Goal: Task Accomplishment & Management: Complete application form

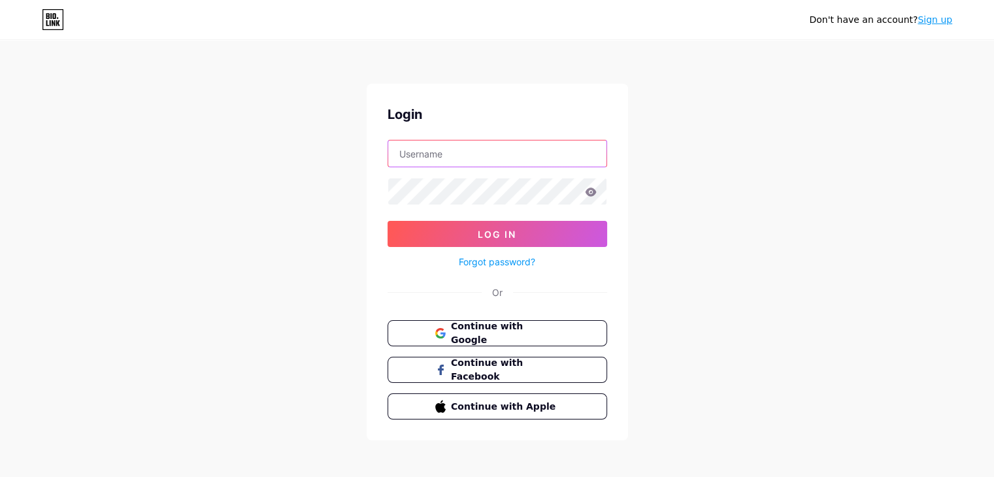
click at [498, 158] on input "text" at bounding box center [497, 154] width 218 height 26
type input "[EMAIL_ADDRESS][DOMAIN_NAME]"
click at [495, 328] on span "Continue with Google" at bounding box center [504, 334] width 109 height 28
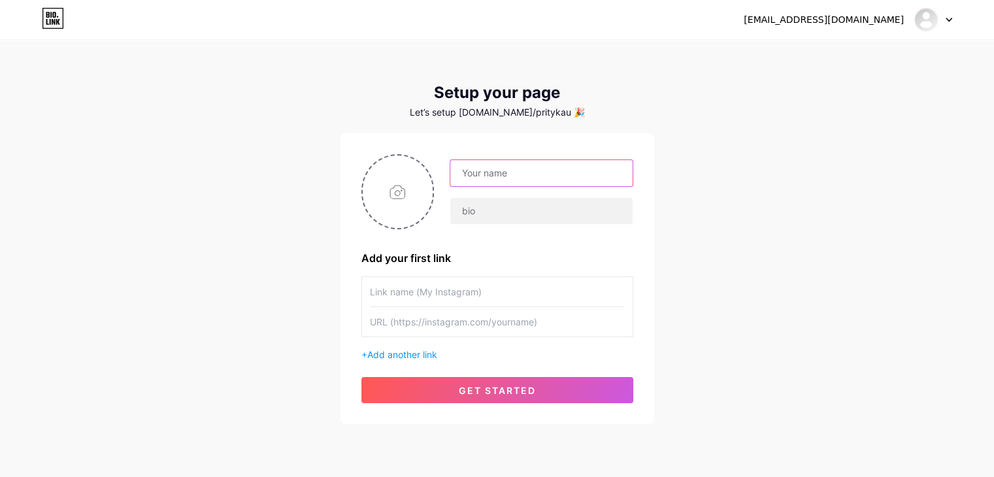
click at [457, 175] on input "text" at bounding box center [541, 173] width 182 height 26
drag, startPoint x: 502, startPoint y: 173, endPoint x: 590, endPoint y: 181, distance: 88.6
click at [590, 181] on input "[EMAIL_ADDRESS][DOMAIN_NAME]" at bounding box center [541, 173] width 182 height 26
type input "pritykaur"
click at [387, 318] on input "text" at bounding box center [497, 321] width 255 height 29
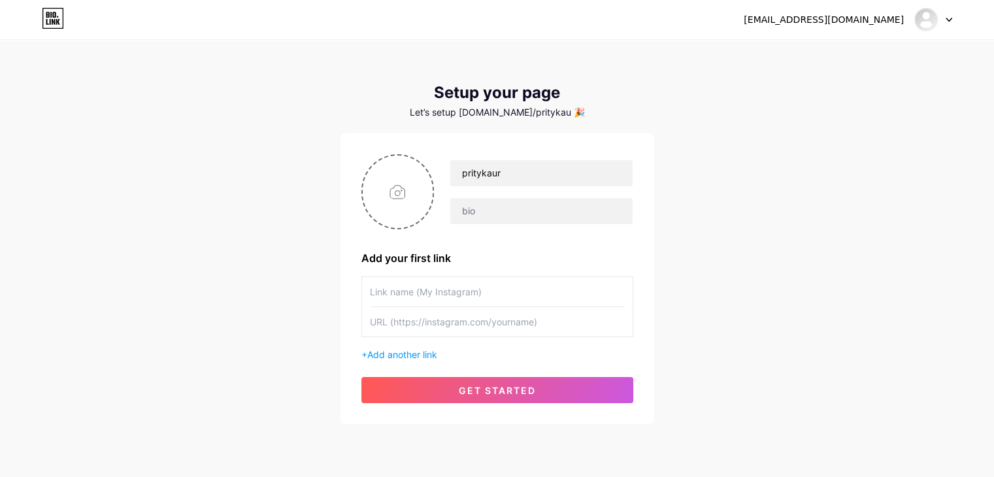
click at [418, 293] on input "text" at bounding box center [497, 291] width 255 height 29
click at [414, 313] on input "text" at bounding box center [497, 321] width 255 height 29
paste input "https://lovepreet-kaur.com/"
click at [413, 324] on input "https://lovepreet-kaur.com/" at bounding box center [497, 321] width 255 height 29
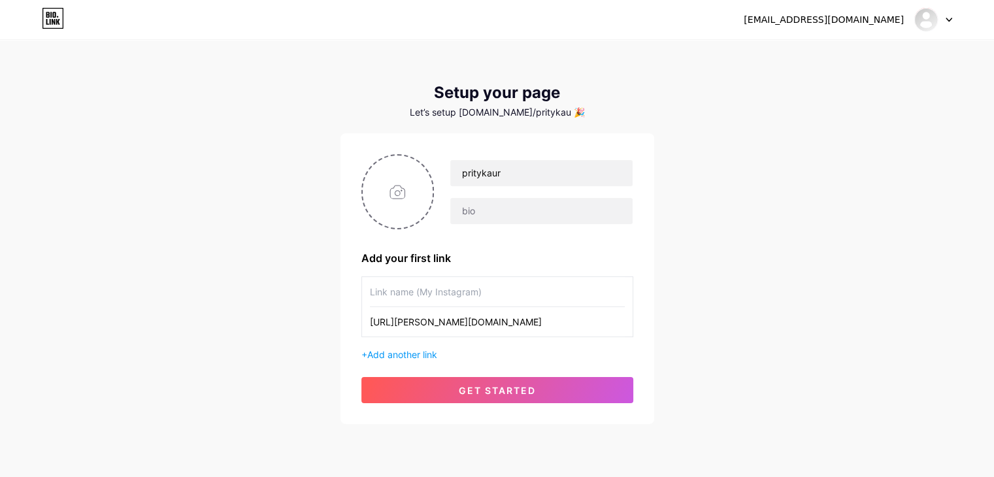
type input "https://lovepreet-kaur.com/"
click at [441, 290] on input "text" at bounding box center [497, 291] width 255 height 29
paste input "lovepreet"
type input "lovepreet"
click at [497, 174] on input "pritykaur" at bounding box center [541, 173] width 182 height 26
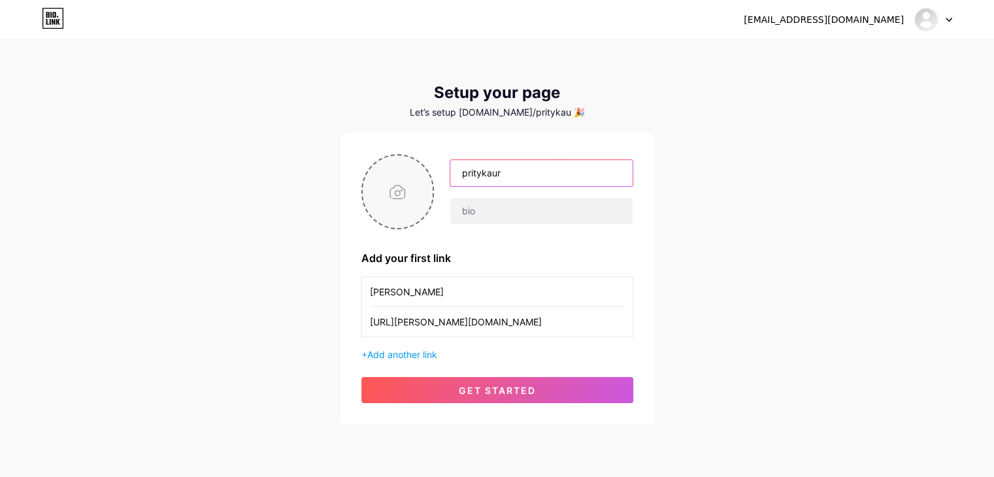
drag, startPoint x: 528, startPoint y: 175, endPoint x: 411, endPoint y: 176, distance: 117.7
click at [411, 176] on div "pritykaur" at bounding box center [498, 191] width 272 height 75
paste input "Prity K"
type input "Prity Kaur"
click at [526, 285] on input "lovepreet" at bounding box center [497, 291] width 255 height 29
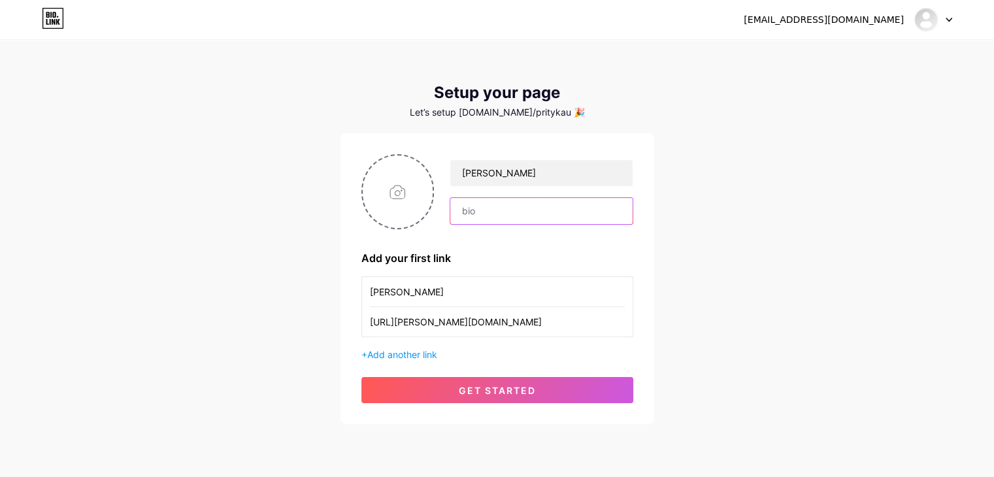
click at [532, 204] on input "text" at bounding box center [541, 211] width 182 height 26
paste input "Hi, I’m Prity Kaur in Hyderabad. We at A1 Services provide a wide range of serv…"
type input "Hi, I’m Prity Kaur in Hyderabad. We at A1 Services provide a wide range of serv…"
click at [382, 192] on input "file" at bounding box center [398, 192] width 71 height 73
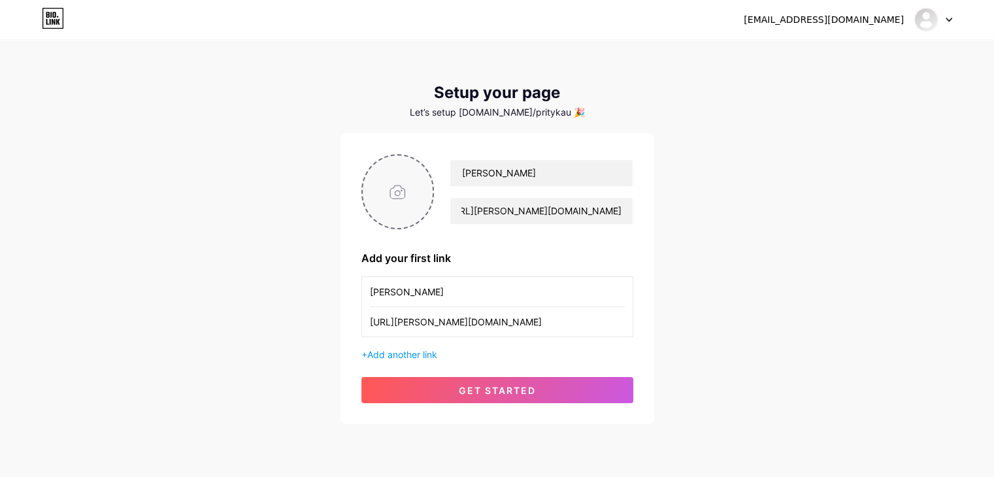
scroll to position [0, 0]
type input "C:\fakepath\Screenshot 2025-07-31 113202.png"
click at [405, 354] on span "Add another link" at bounding box center [402, 354] width 70 height 11
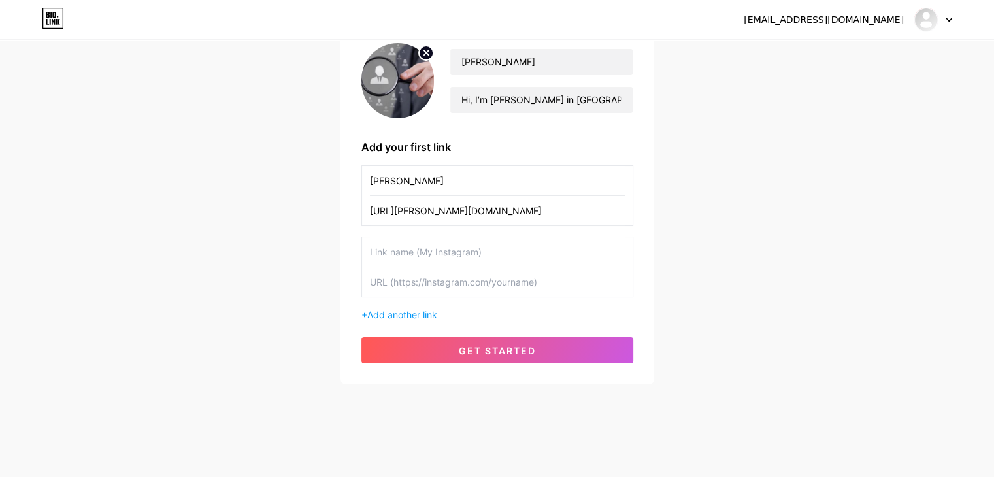
scroll to position [112, 0]
click at [422, 277] on input "text" at bounding box center [497, 281] width 255 height 29
paste input "https://lovepreet-kaur.com/bhopal-escorts-call-girls.html"
type input "https://lovepreet-kaur.com/bhopal-escorts-call-girls.html"
click at [404, 299] on div "lovepreet https://lovepreet-kaur.com/ https://lovepreet-kaur.com/bhopal-escorts…" at bounding box center [498, 243] width 272 height 156
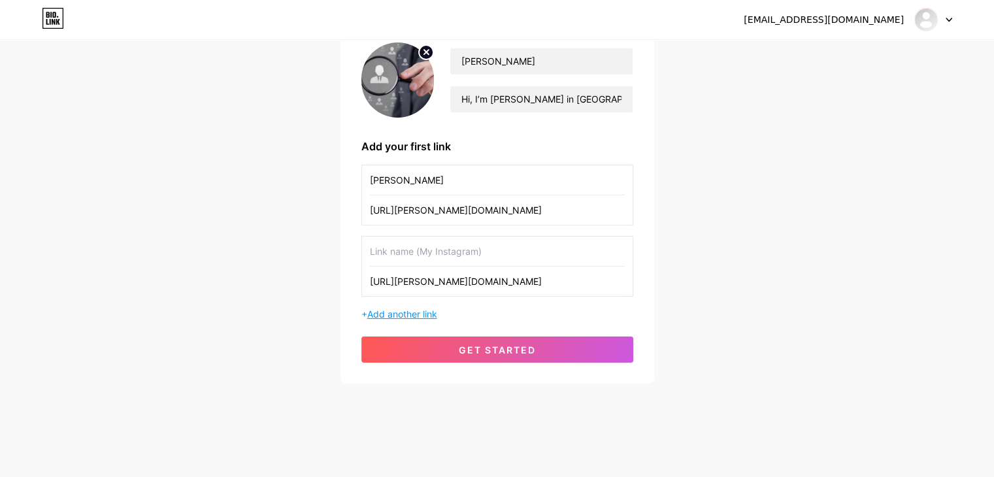
click at [404, 309] on span "Add another link" at bounding box center [402, 314] width 70 height 11
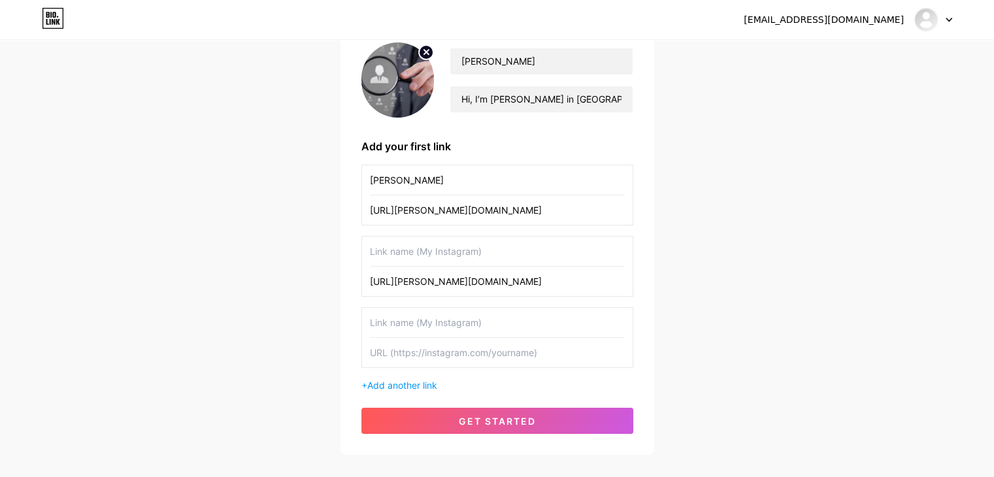
click at [467, 353] on input "text" at bounding box center [497, 352] width 255 height 29
paste input "https://lovepreet-kaur.com/indore-escorts-call-girls.html"
type input "https://lovepreet-kaur.com/indore-escorts-call-girls.html"
click at [418, 386] on span "Add another link" at bounding box center [402, 385] width 70 height 11
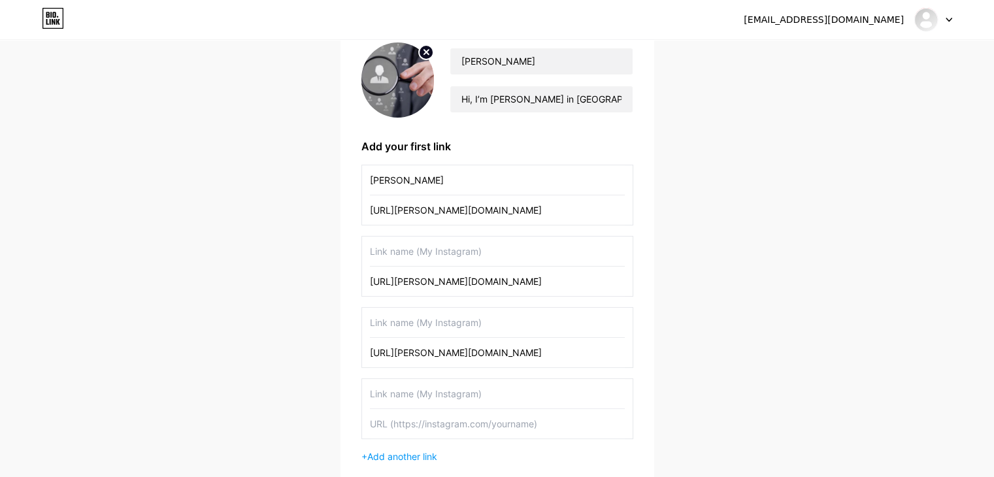
click at [481, 411] on input "text" at bounding box center [497, 423] width 255 height 29
paste input "https://lovepreet-kaur.com/gachibowli-escorts-call-girls.html"
click at [414, 423] on input "https://lovepreet-kaur.com/gachibowli-escorts-call-girls.html" at bounding box center [497, 423] width 255 height 29
drag, startPoint x: 414, startPoint y: 423, endPoint x: 412, endPoint y: 414, distance: 9.4
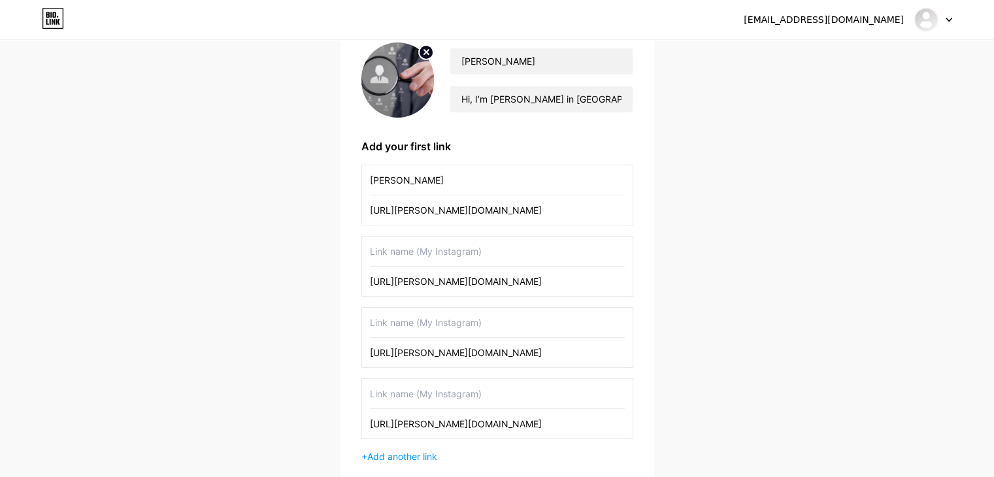
click at [416, 423] on input "https://lovepreet-kaur.com/gachibowli-escorts-call-girls.html" at bounding box center [497, 423] width 255 height 29
type input "https://lovepreet-kaur.com/gachibowli-escorts-call-girls.html"
click at [430, 385] on input "text" at bounding box center [497, 393] width 255 height 29
paste input "lovepreet"
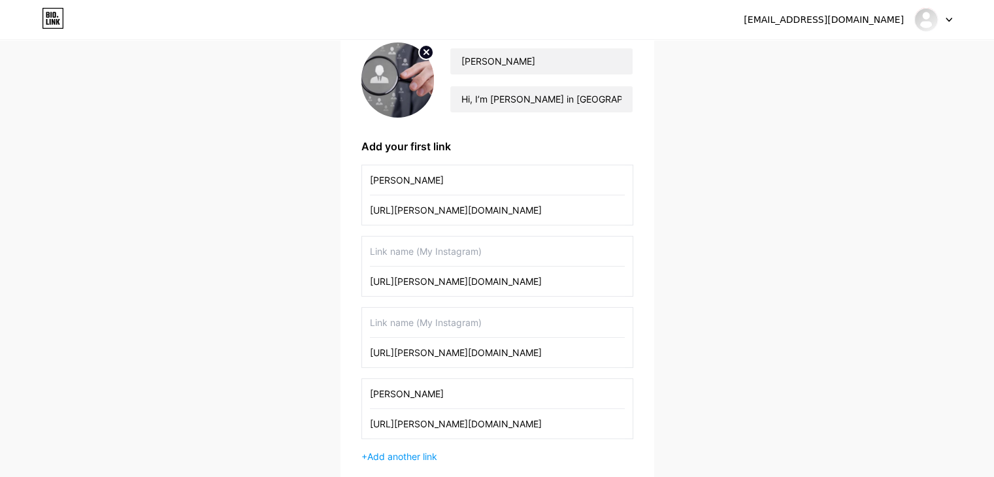
type input "lovepreet"
click at [439, 323] on input "text" at bounding box center [497, 322] width 255 height 29
paste input "lovepreet"
type input "lovepreet"
click at [431, 251] on input "text" at bounding box center [497, 251] width 255 height 29
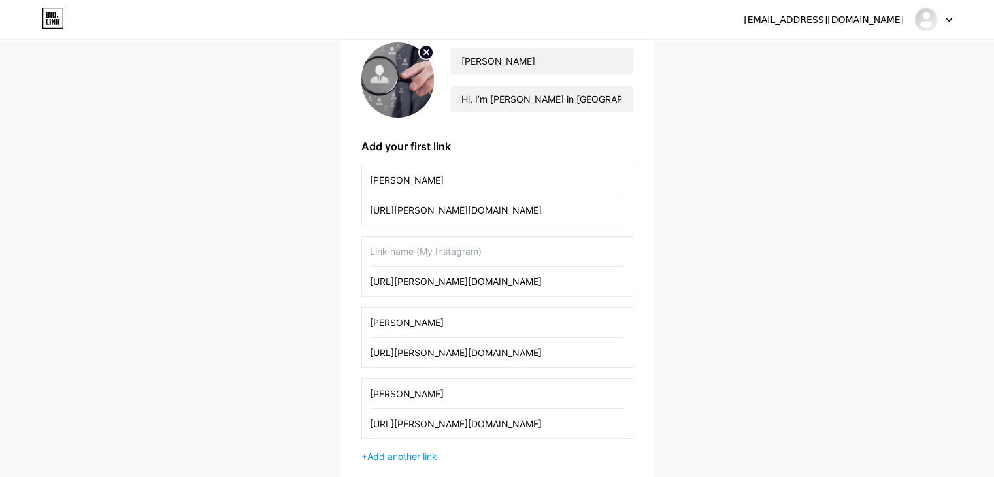
paste input "lovepreet"
click at [500, 286] on input "https://lovepreet-kaur.com/bhopal-escorts-call-girls.html" at bounding box center [497, 281] width 255 height 29
click at [484, 260] on input "lovepreet" at bounding box center [497, 251] width 255 height 29
paste input "bhopal"
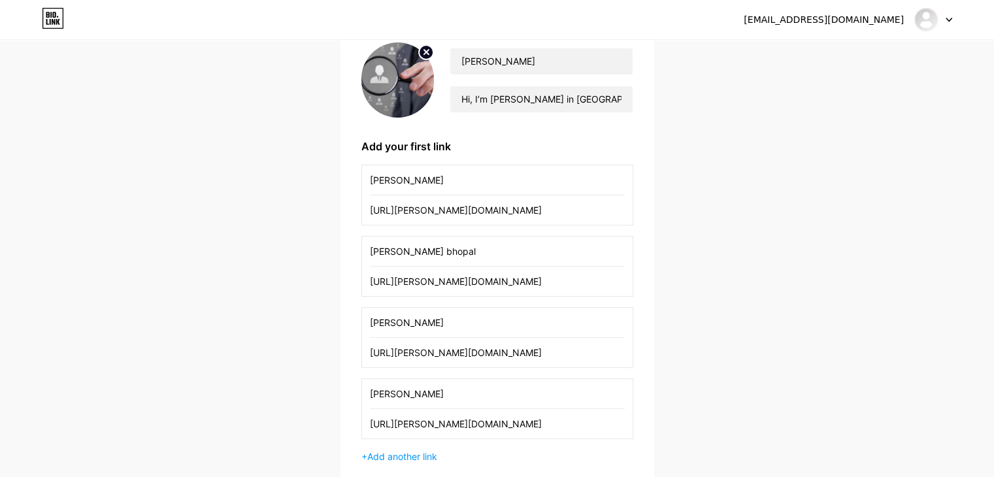
type input "lovepreet bhopal"
click at [500, 354] on input "https://lovepreet-kaur.com/indore-escorts-call-girls.html" at bounding box center [497, 352] width 255 height 29
click at [502, 354] on input "https://lovepreet-kaur.com/indore-escorts-call-girls.html" at bounding box center [497, 352] width 255 height 29
click at [482, 324] on input "lovepreet" at bounding box center [497, 322] width 255 height 29
paste input "indore"
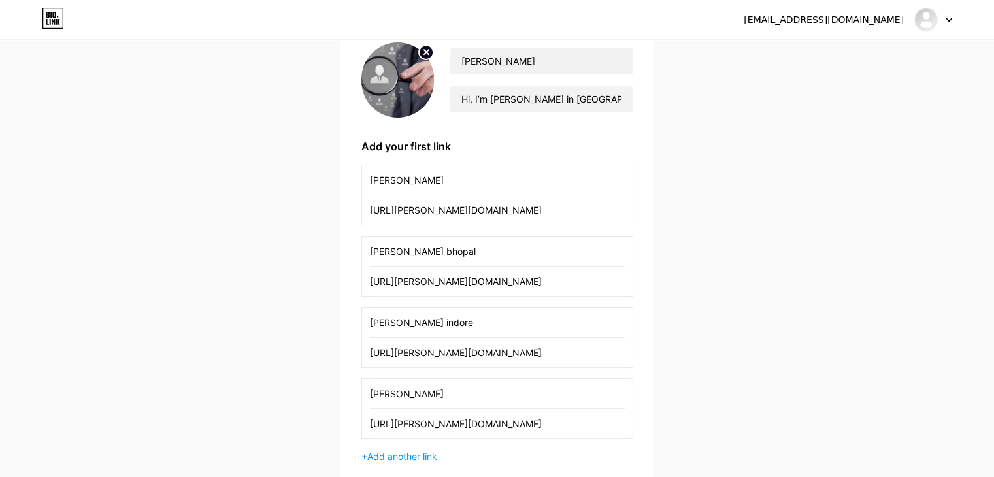
type input "lovepreet indore"
click at [520, 416] on input "https://lovepreet-kaur.com/gachibowli-escorts-call-girls.html" at bounding box center [497, 423] width 255 height 29
click at [515, 394] on input "lovepreet" at bounding box center [497, 393] width 255 height 29
paste input "gachibowli"
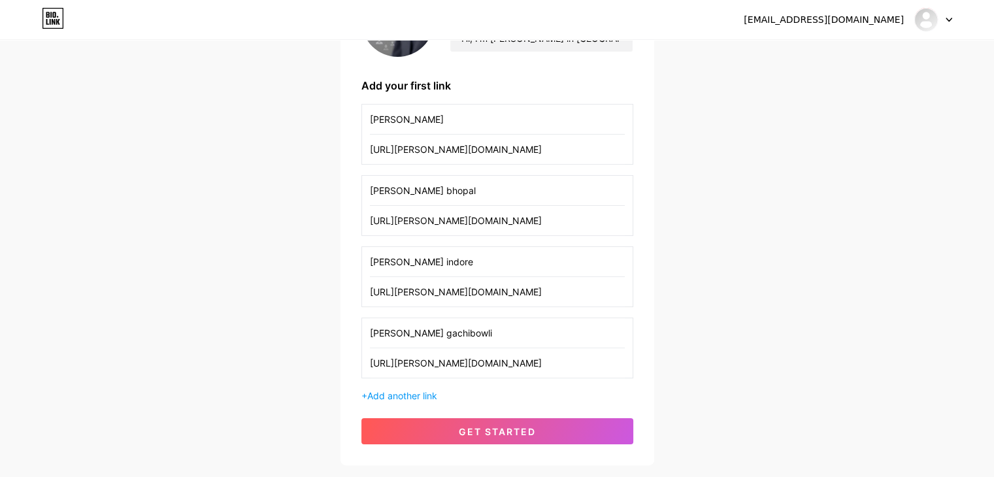
scroll to position [243, 0]
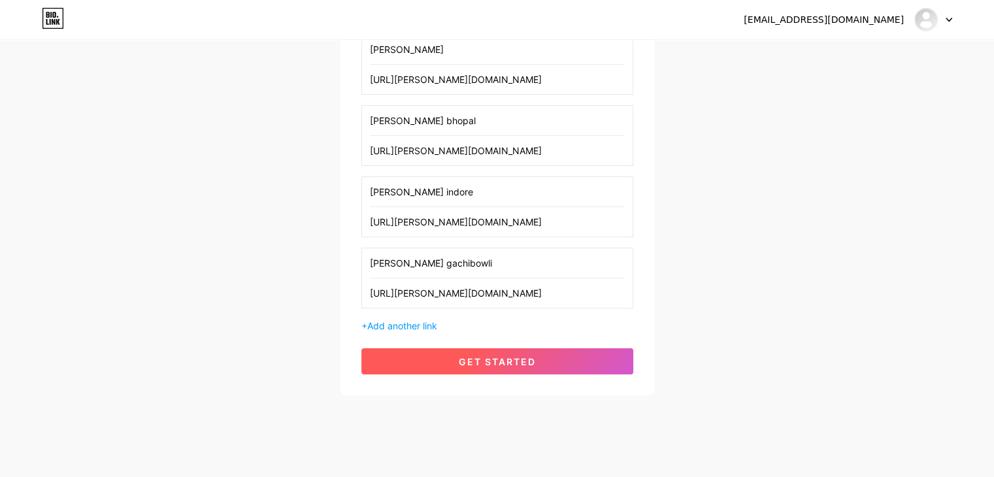
type input "lovepreet gachibowli"
click at [510, 369] on button "get started" at bounding box center [498, 361] width 272 height 26
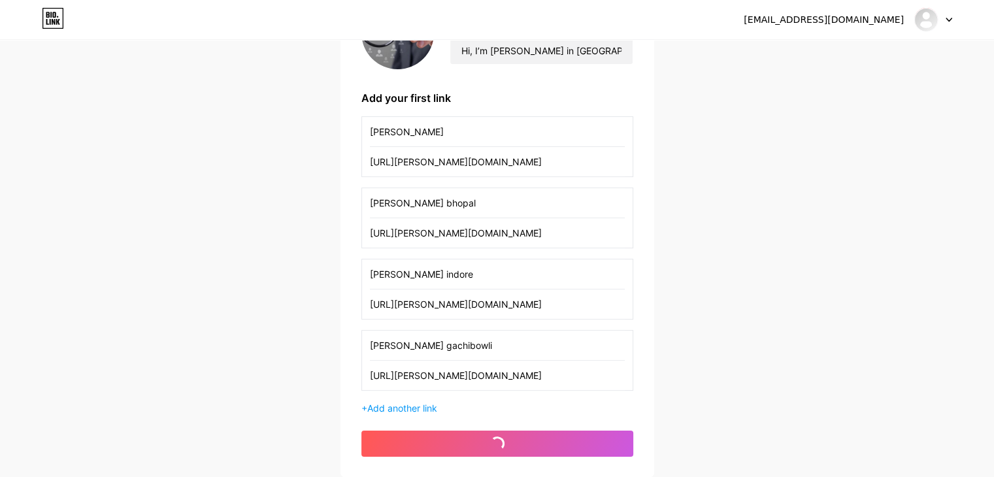
scroll to position [46, 0]
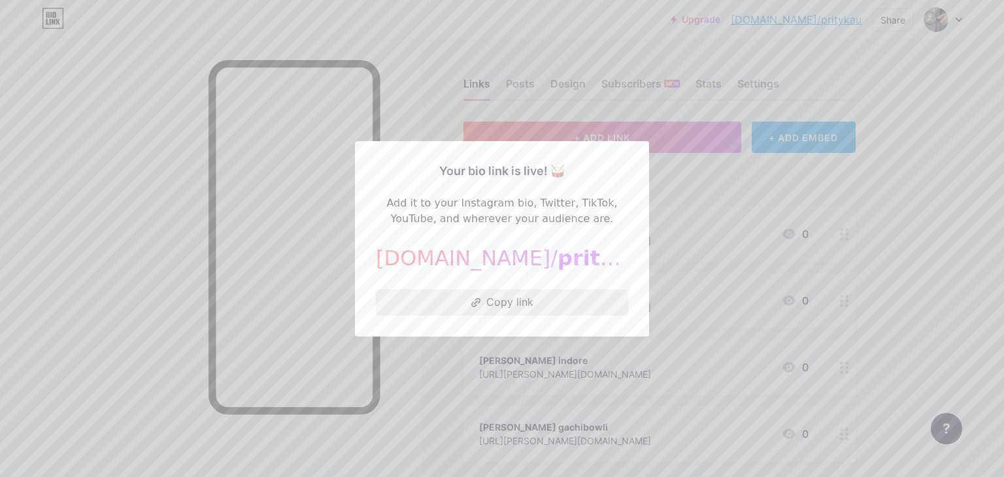
click at [502, 302] on button "Copy link" at bounding box center [502, 303] width 252 height 26
click at [493, 262] on div "bio.link/ pritykau" at bounding box center [502, 258] width 252 height 31
